Goal: Register for event/course

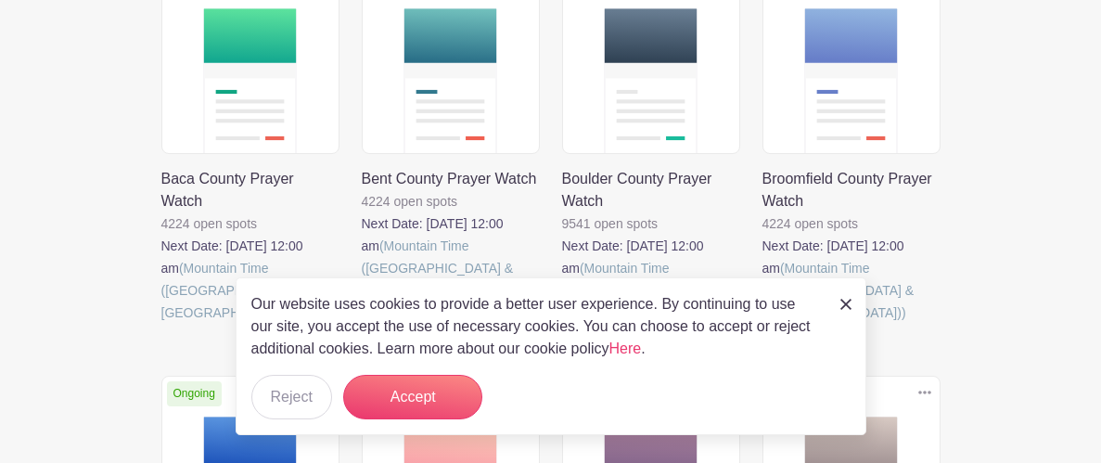
scroll to position [921, 0]
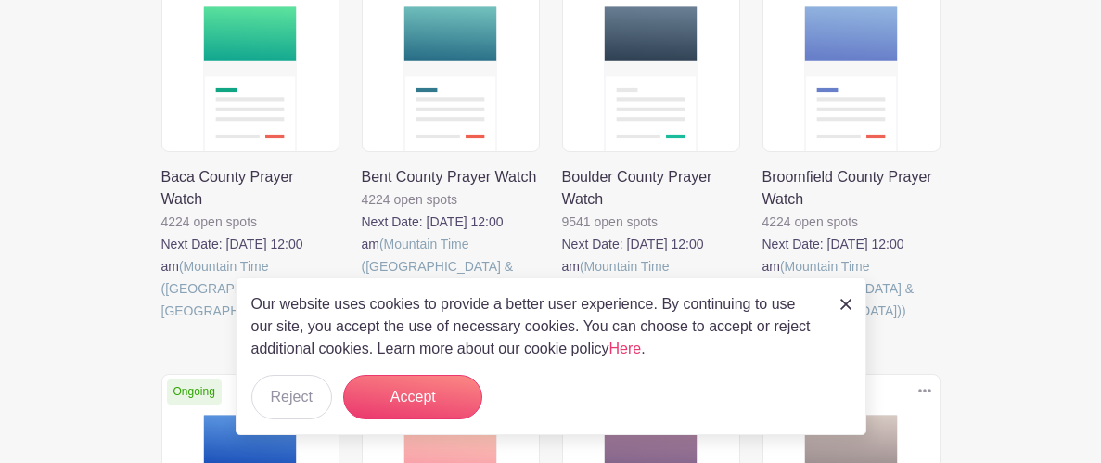
click at [562, 322] on link at bounding box center [562, 322] width 0 height 0
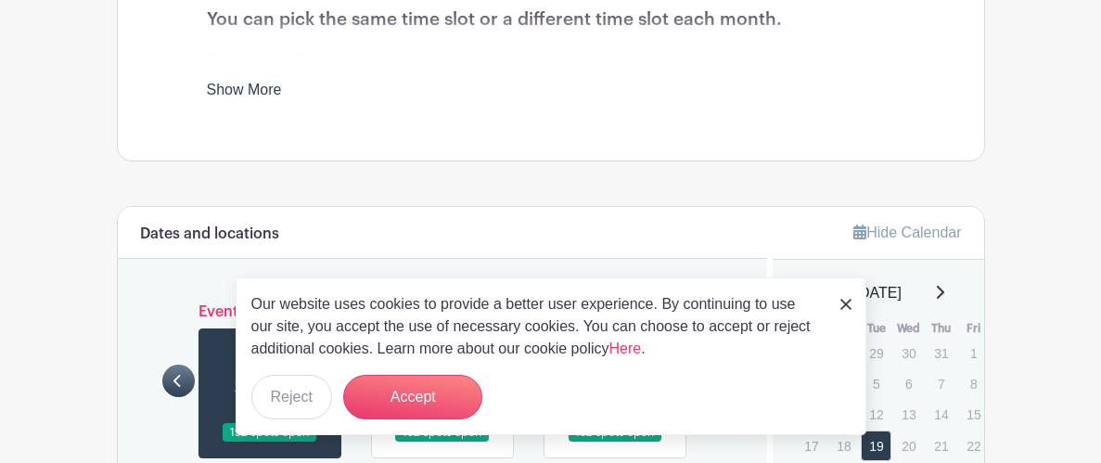
scroll to position [877, 0]
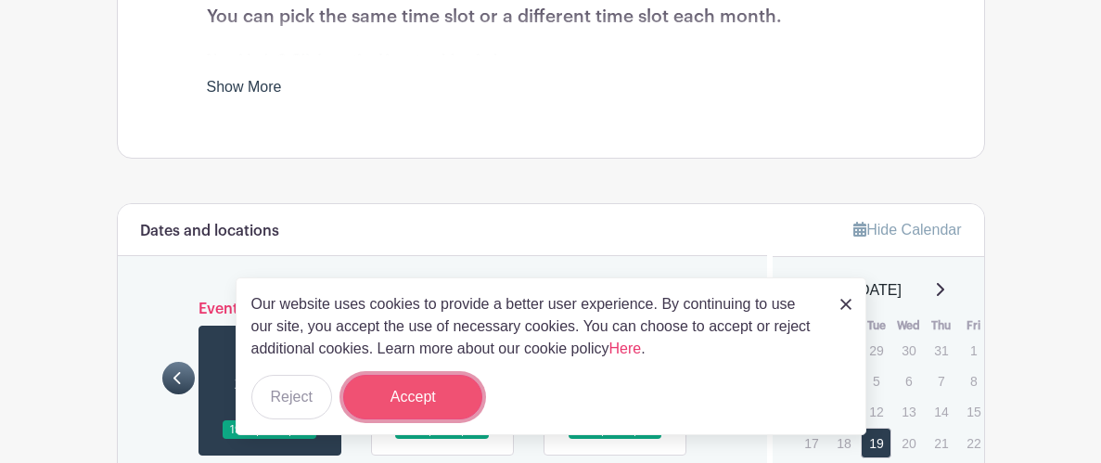
click at [410, 405] on button "Accept" at bounding box center [412, 397] width 139 height 45
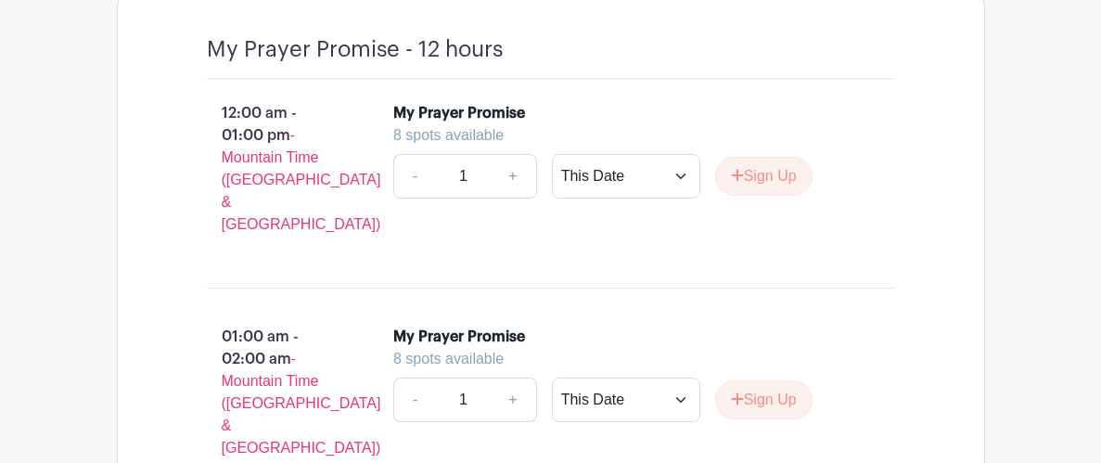
scroll to position [1514, 0]
click at [749, 195] on button "Sign Up" at bounding box center [763, 175] width 97 height 39
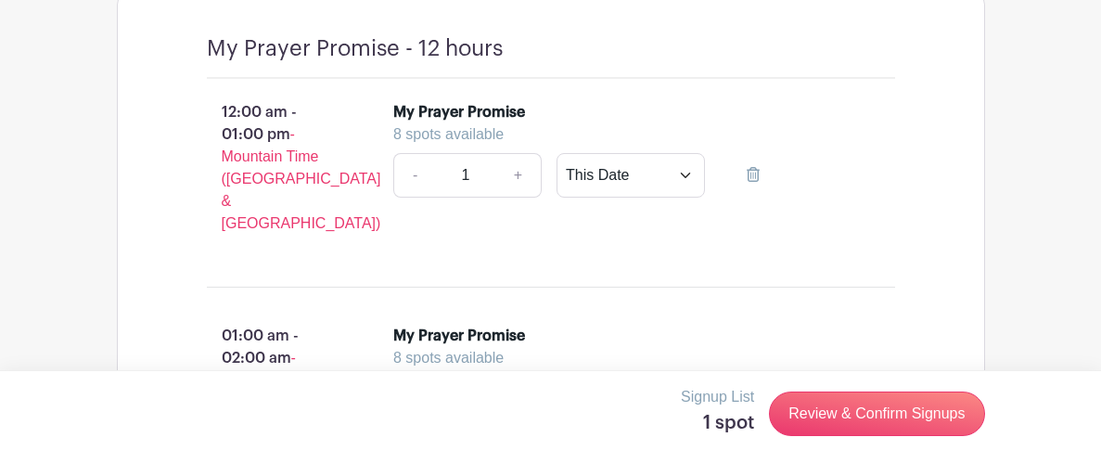
scroll to position [1501, 0]
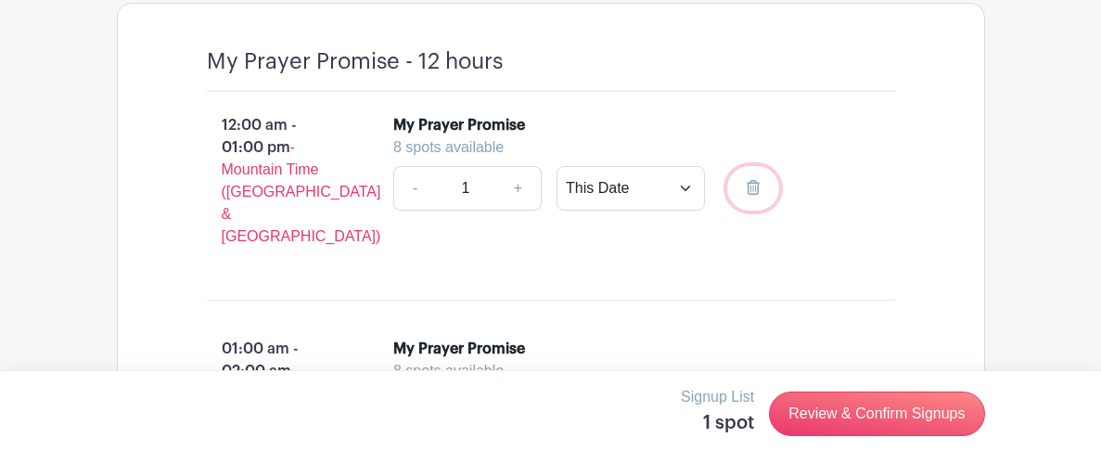
click at [731, 211] on link at bounding box center [753, 188] width 52 height 45
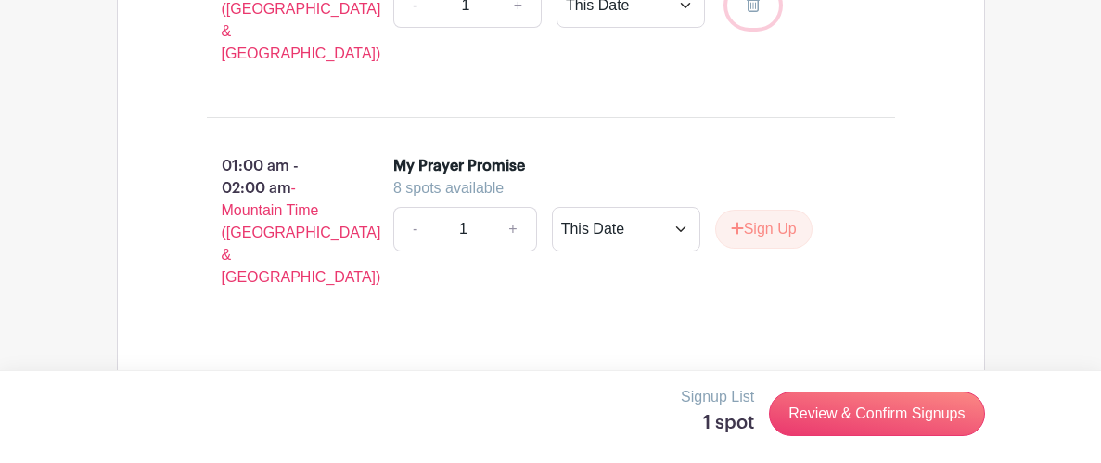
scroll to position [1690, 0]
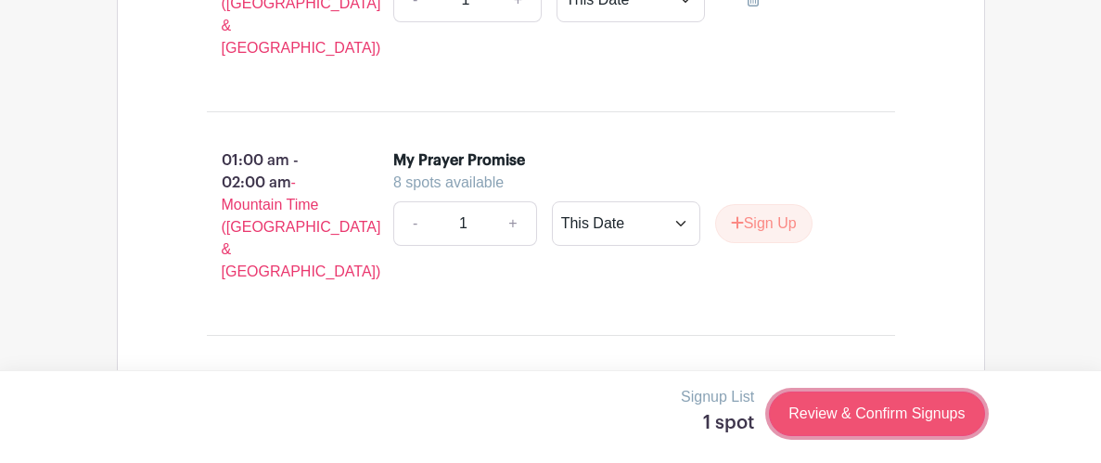
click at [829, 412] on link "Review & Confirm Signups" at bounding box center [876, 414] width 215 height 45
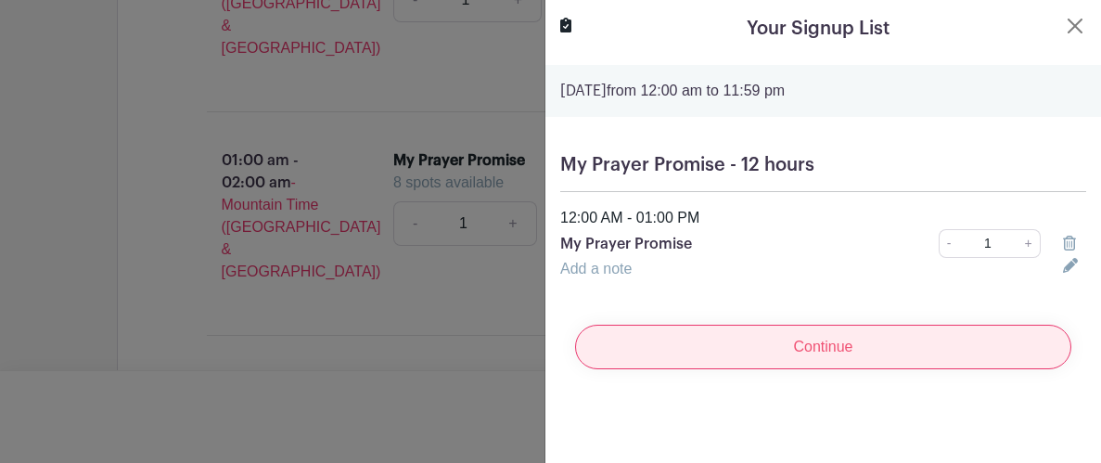
click at [813, 357] on input "Continue" at bounding box center [823, 347] width 496 height 45
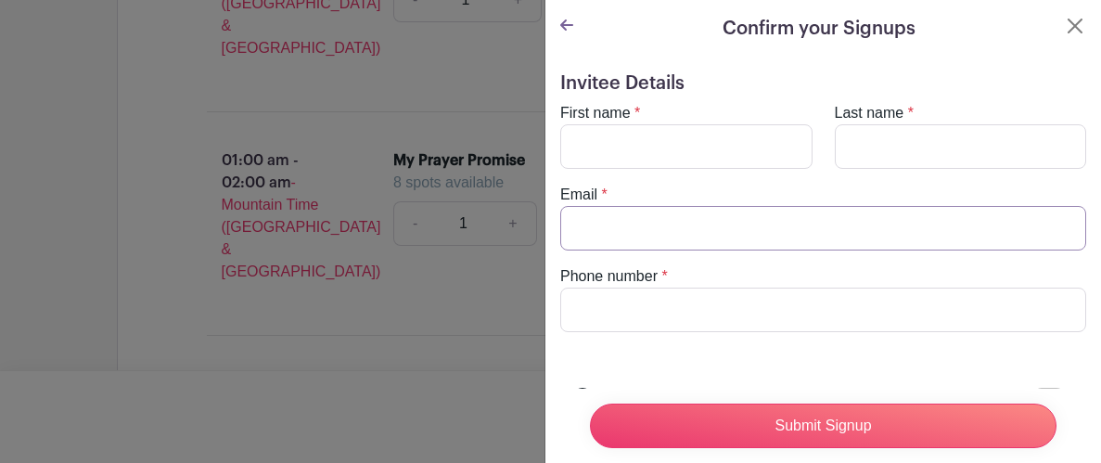
type input "[EMAIL_ADDRESS][DOMAIN_NAME]"
click at [694, 152] on input "First name" at bounding box center [686, 146] width 252 height 45
type input "[PERSON_NAME]"
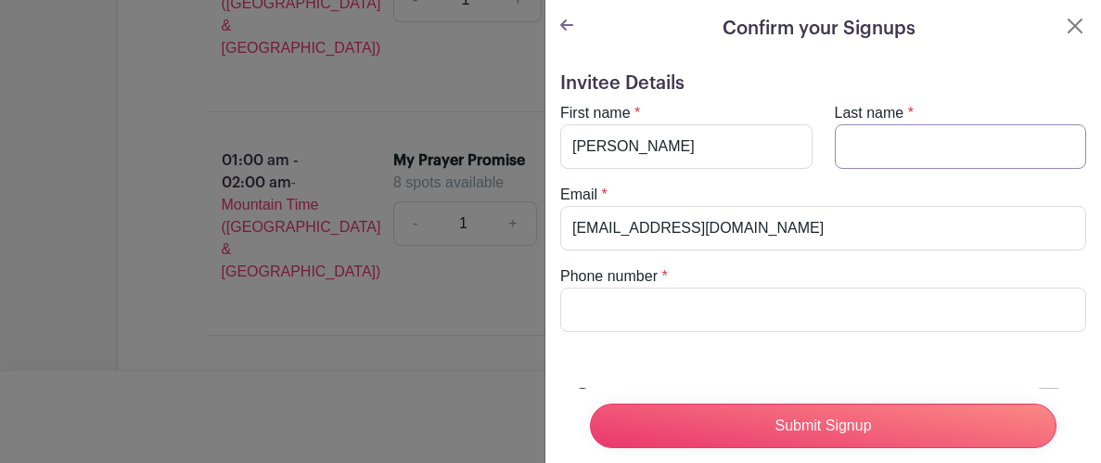
type input "[PERSON_NAME]"
type input "9705731944"
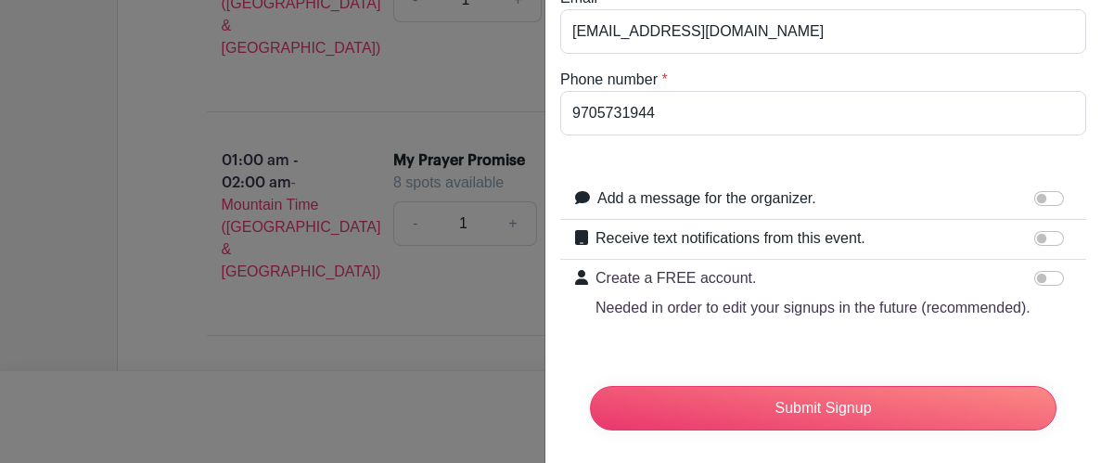
scroll to position [204, 0]
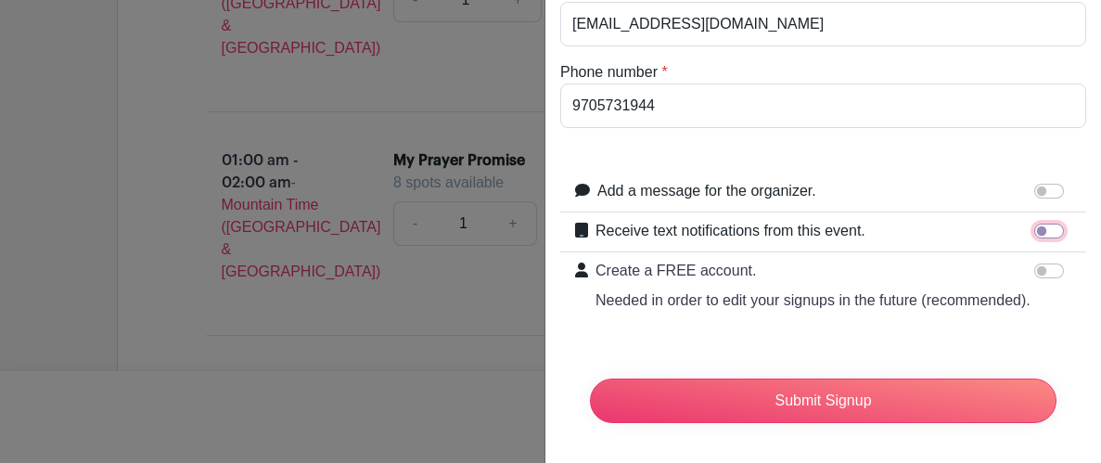
click at [1037, 232] on input "Receive text notifications from this event." at bounding box center [1050, 231] width 30 height 15
checkbox input "true"
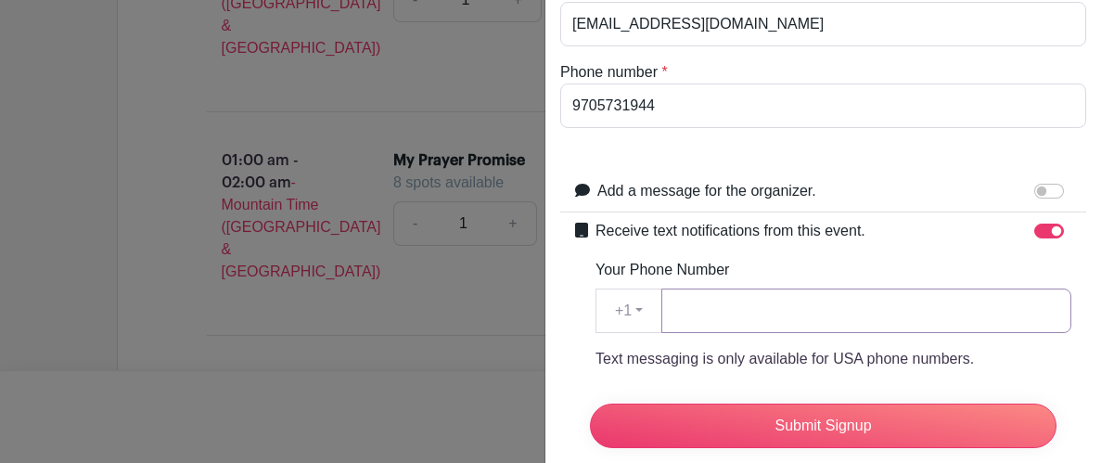
click at [721, 317] on input "Your Phone Number" at bounding box center [867, 311] width 410 height 45
type input "9705731944"
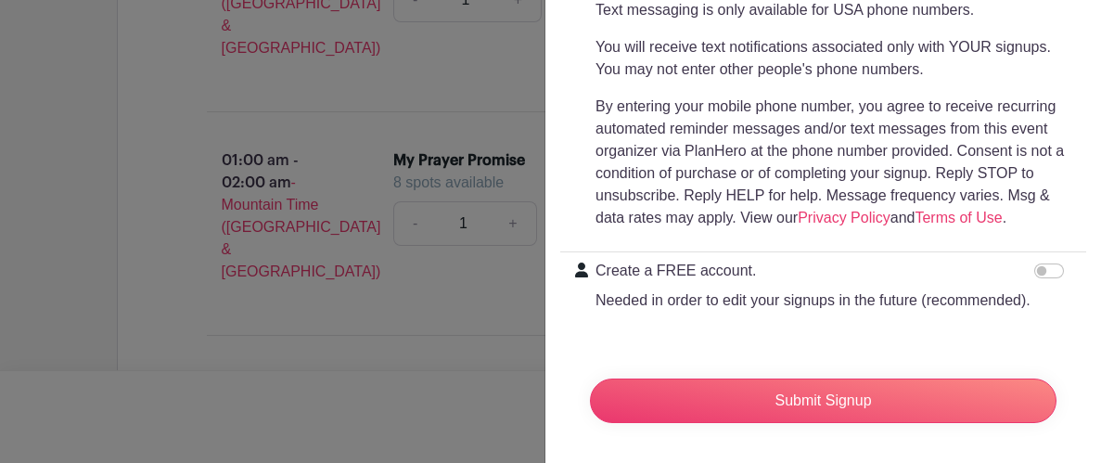
scroll to position [556, 0]
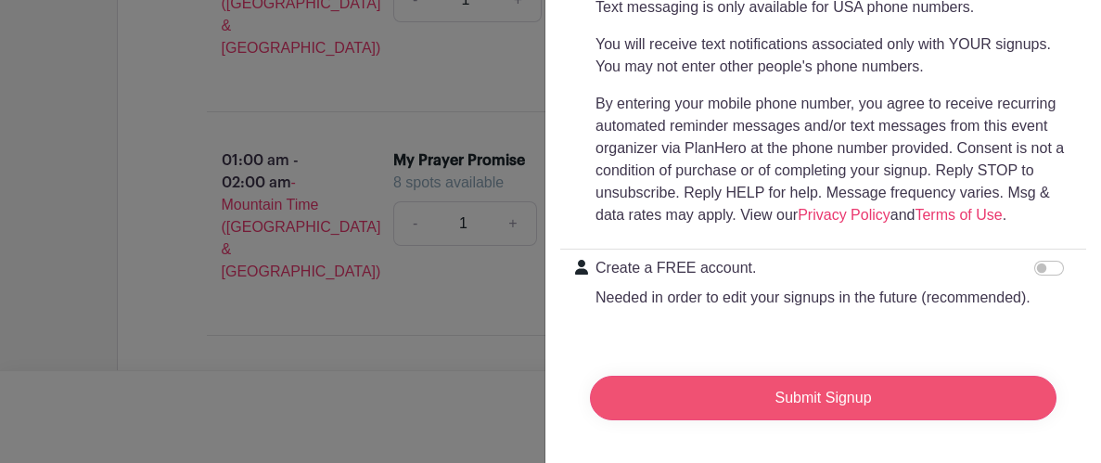
click at [710, 391] on input "Submit Signup" at bounding box center [823, 398] width 467 height 45
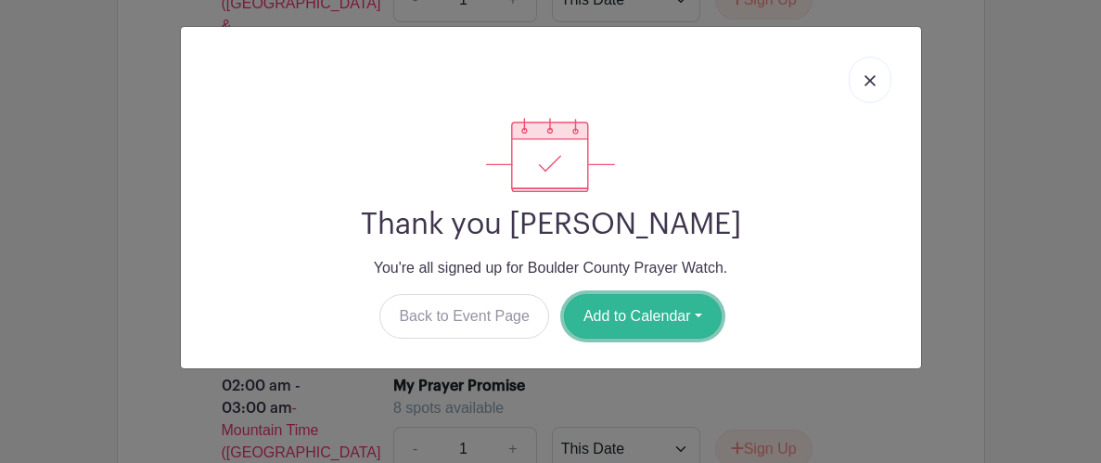
click at [643, 313] on button "Add to Calendar" at bounding box center [643, 316] width 158 height 45
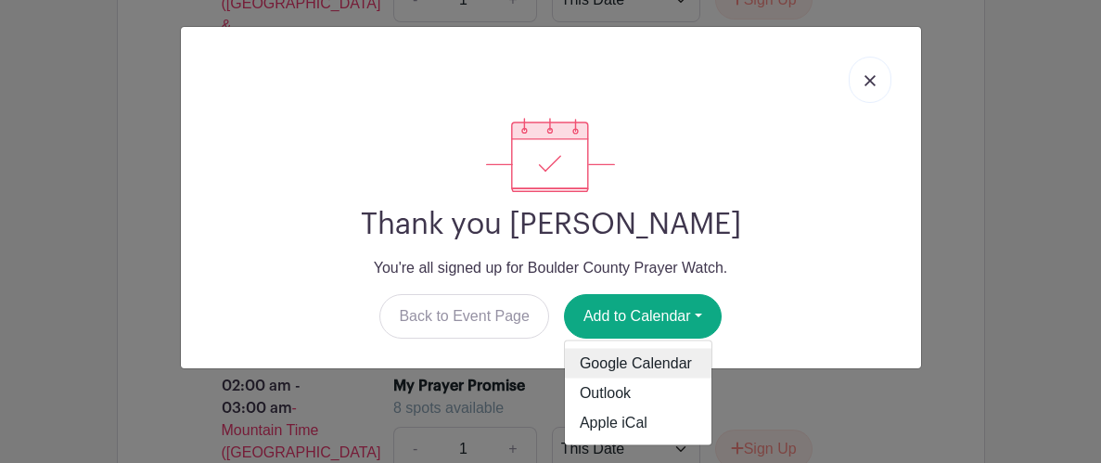
click at [624, 361] on link "Google Calendar" at bounding box center [638, 364] width 147 height 30
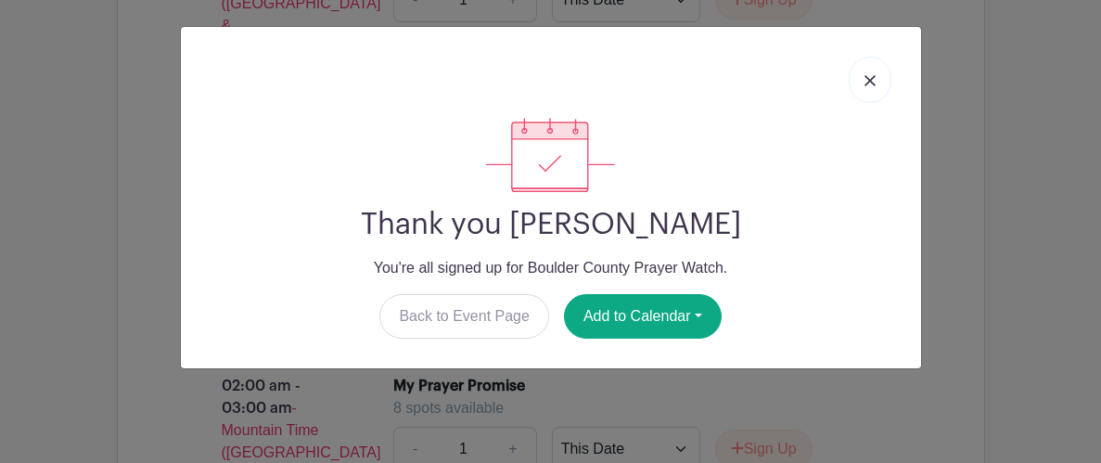
click at [869, 78] on img at bounding box center [870, 80] width 11 height 11
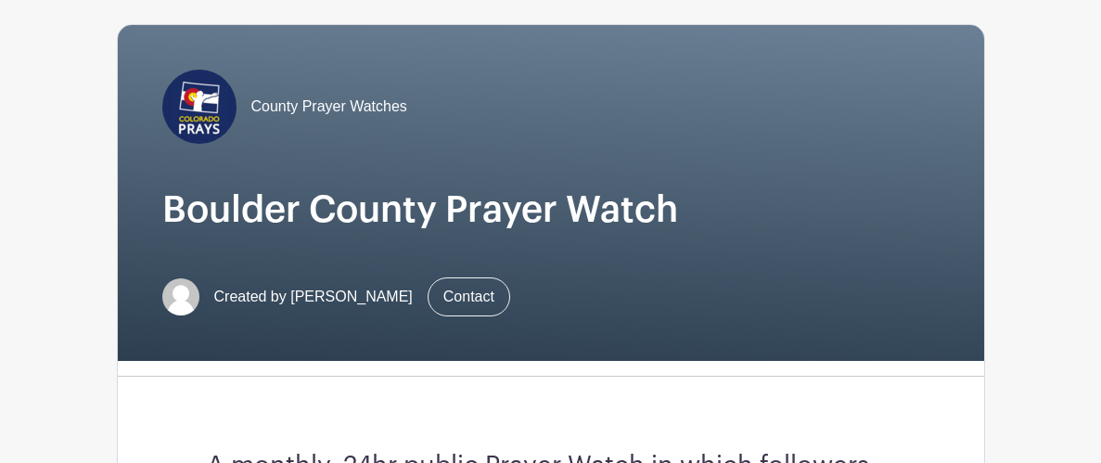
scroll to position [0, 0]
